Goal: Task Accomplishment & Management: Manage account settings

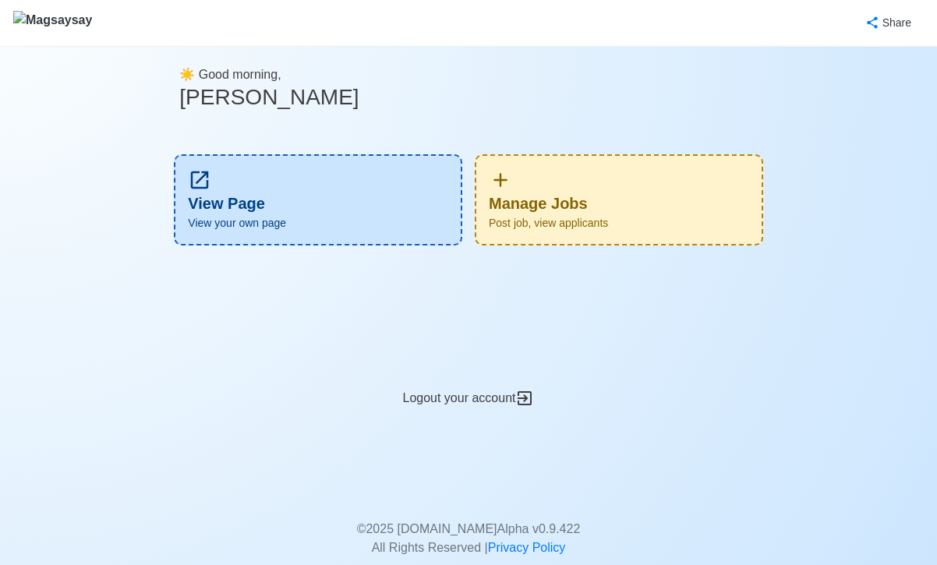
click at [620, 191] on div "Manage Jobs Post job, view applicants" at bounding box center [619, 199] width 289 height 91
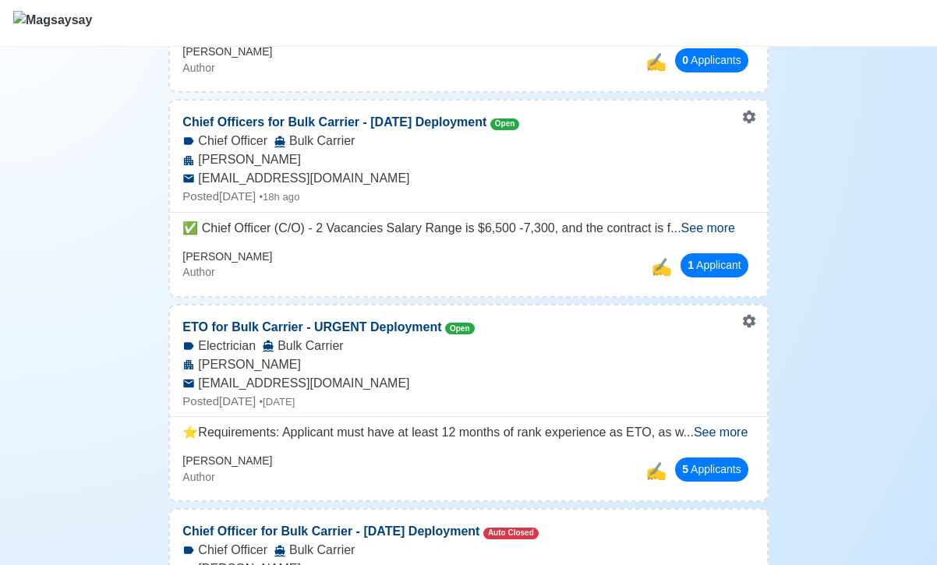
scroll to position [372, 0]
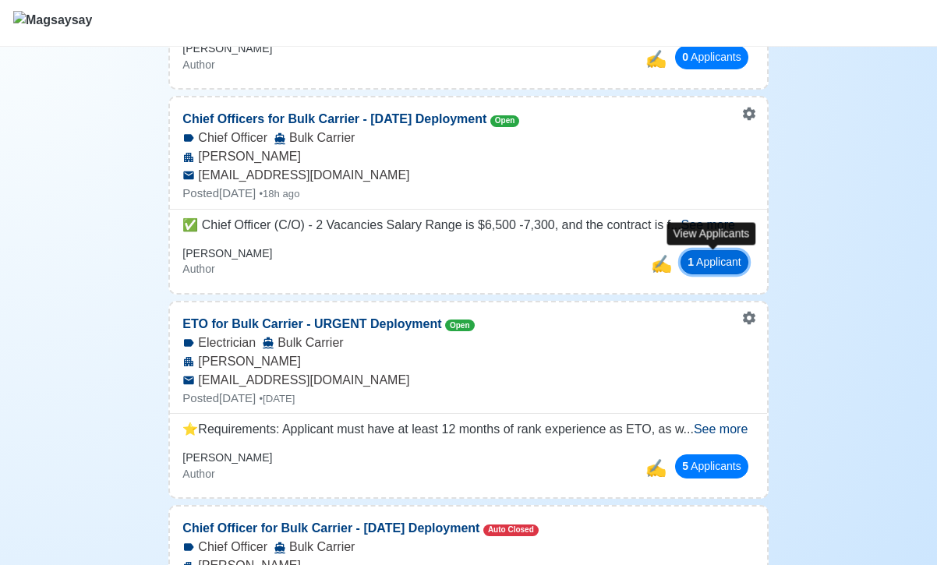
click at [698, 256] on button "1 Applicant" at bounding box center [715, 262] width 68 height 24
